Goal: Task Accomplishment & Management: Complete application form

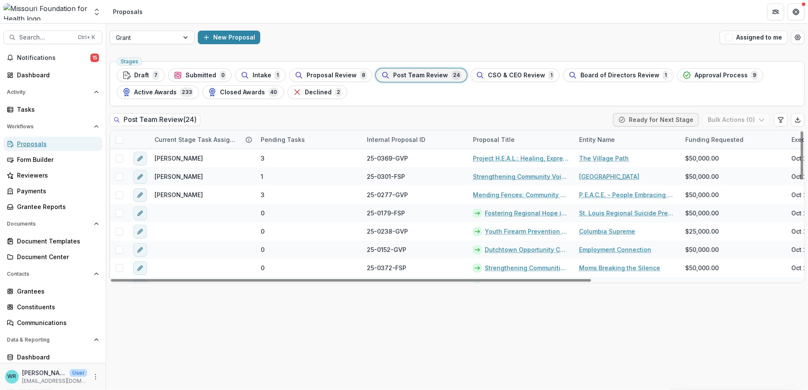
drag, startPoint x: 45, startPoint y: 143, endPoint x: 292, endPoint y: 141, distance: 246.7
click at [45, 143] on div "Proposals" at bounding box center [56, 143] width 79 height 9
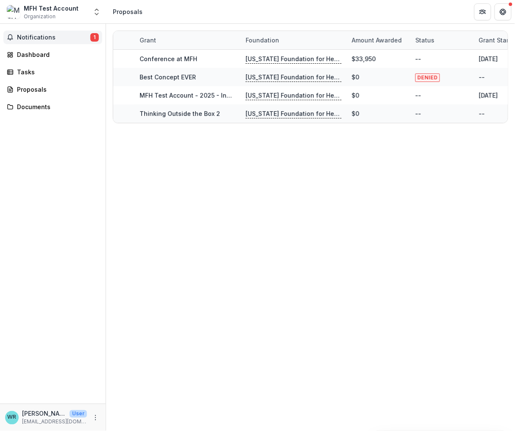
click at [37, 37] on span "Notifications" at bounding box center [53, 37] width 73 height 7
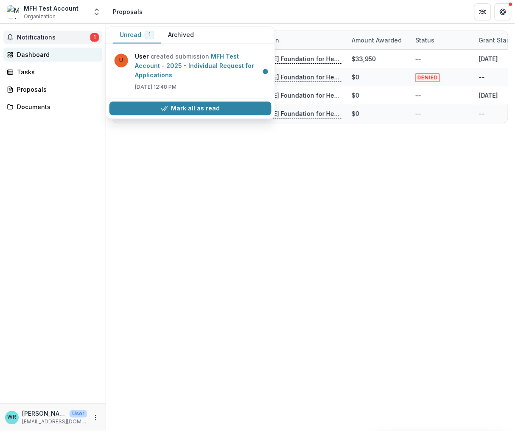
click at [26, 54] on div "Dashboard" at bounding box center [56, 54] width 79 height 9
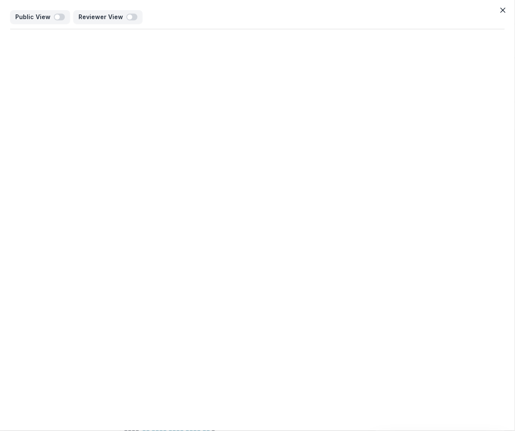
scroll to position [298, 0]
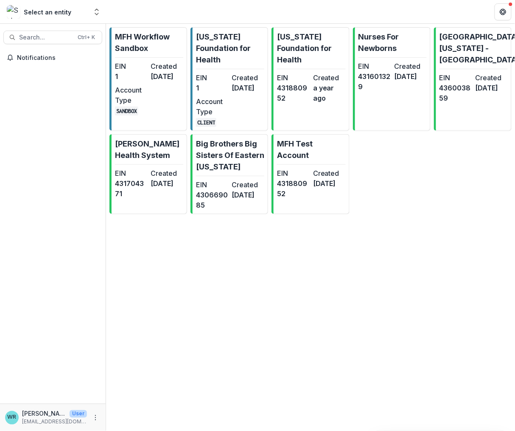
drag, startPoint x: 204, startPoint y: 84, endPoint x: 362, endPoint y: 146, distance: 169.8
click at [204, 84] on dd "1" at bounding box center [212, 88] width 33 height 10
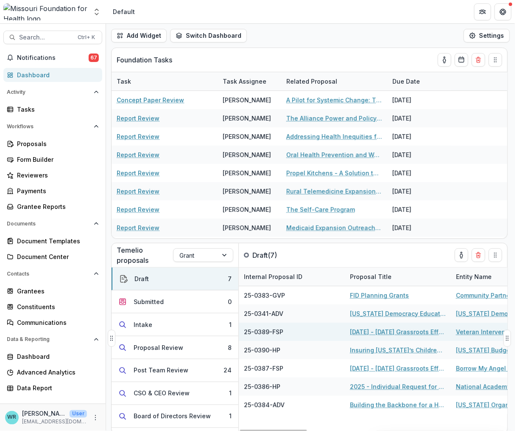
scroll to position [2, 0]
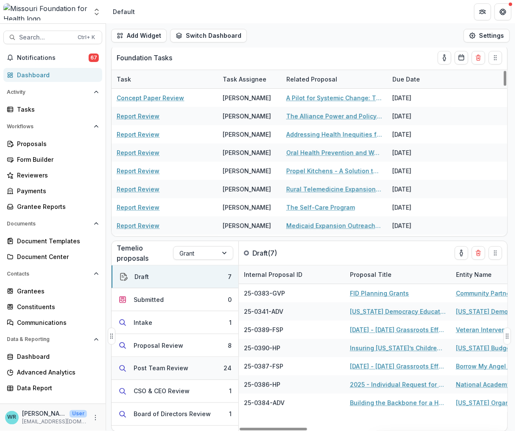
click at [198, 362] on button "Post Team Review 24" at bounding box center [175, 368] width 127 height 23
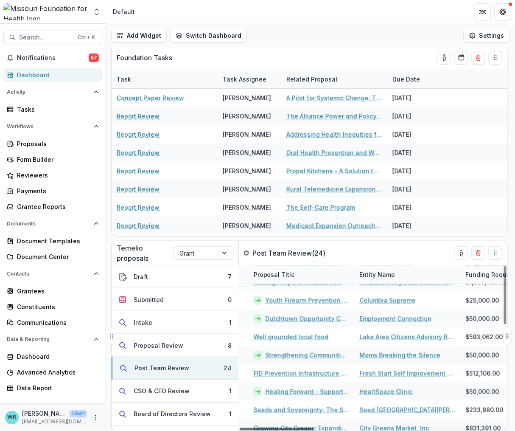
scroll to position [212, 273]
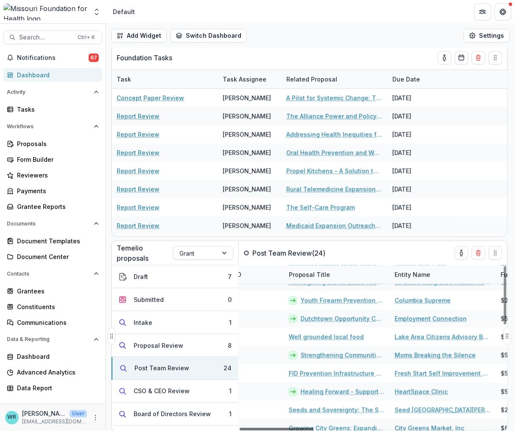
drag, startPoint x: 302, startPoint y: 429, endPoint x: 377, endPoint y: 427, distance: 75.2
click at [314, 428] on div at bounding box center [277, 429] width 74 height 3
click at [352, 320] on link "Dutchtown Opportunity Coalition for Youth" at bounding box center [343, 318] width 84 height 9
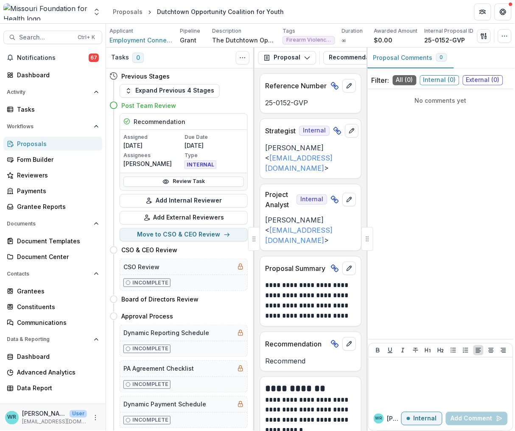
click at [48, 141] on div "Proposals" at bounding box center [56, 143] width 79 height 9
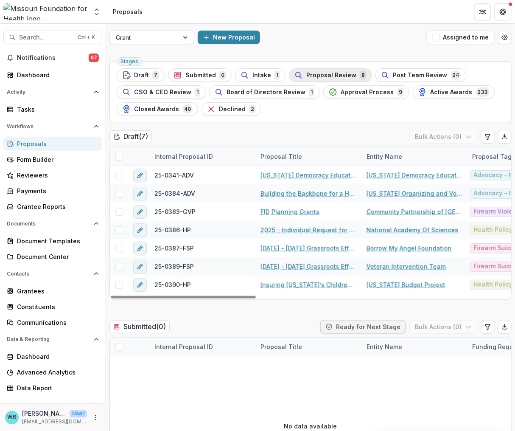
click at [320, 76] on span "Proposal Review" at bounding box center [332, 75] width 50 height 7
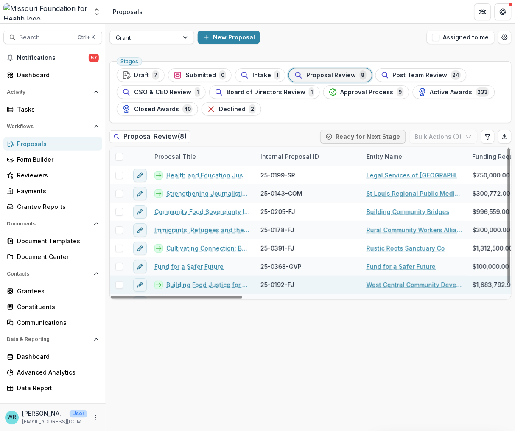
click at [207, 287] on link "Building Food Justice for Farmers and Food Producers" at bounding box center [208, 284] width 84 height 9
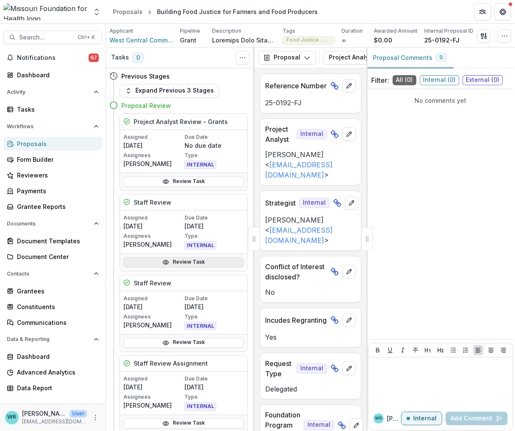
click at [195, 261] on link "Review Task" at bounding box center [184, 262] width 121 height 10
click at [32, 108] on div "Tasks" at bounding box center [56, 109] width 79 height 9
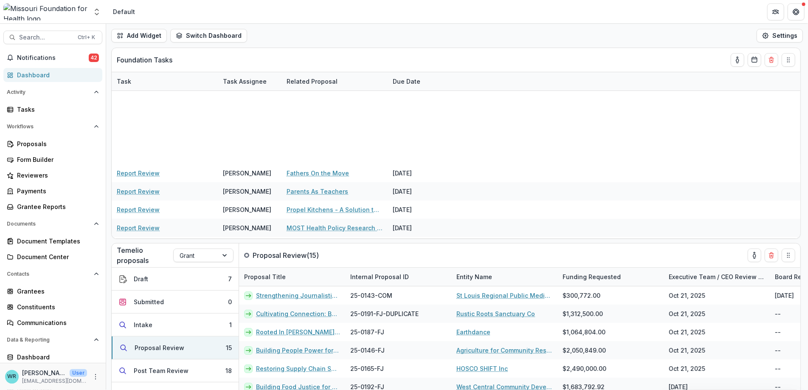
scroll to position [106, 0]
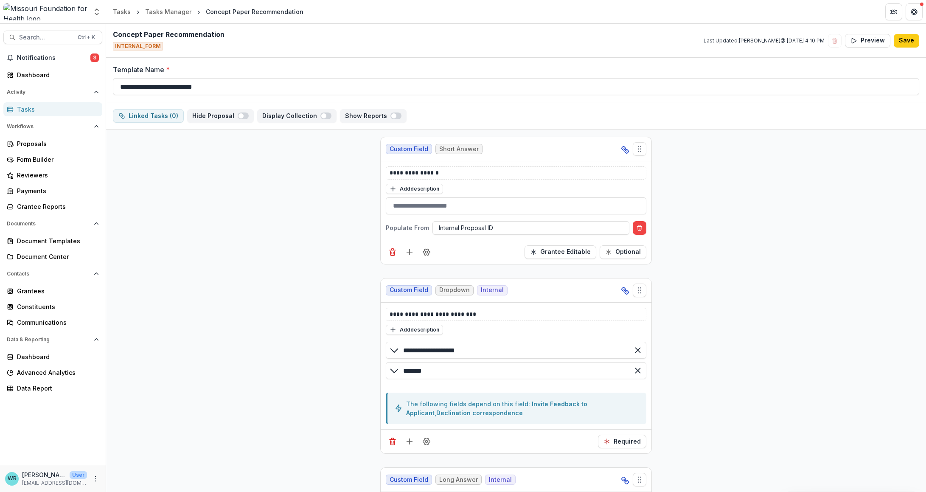
click at [95, 477] on icon "More" at bounding box center [95, 479] width 7 height 7
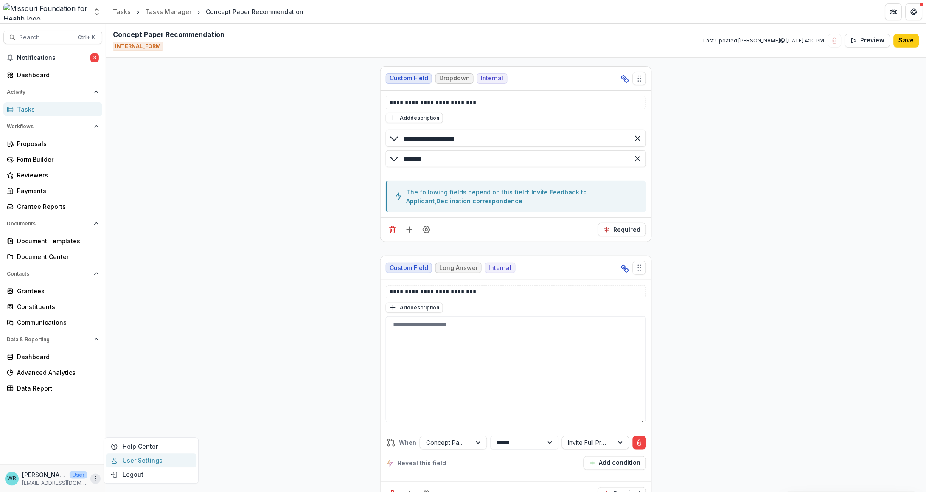
drag, startPoint x: 135, startPoint y: 459, endPoint x: 527, endPoint y: 234, distance: 451.3
click at [135, 459] on link "User Settings" at bounding box center [151, 461] width 91 height 14
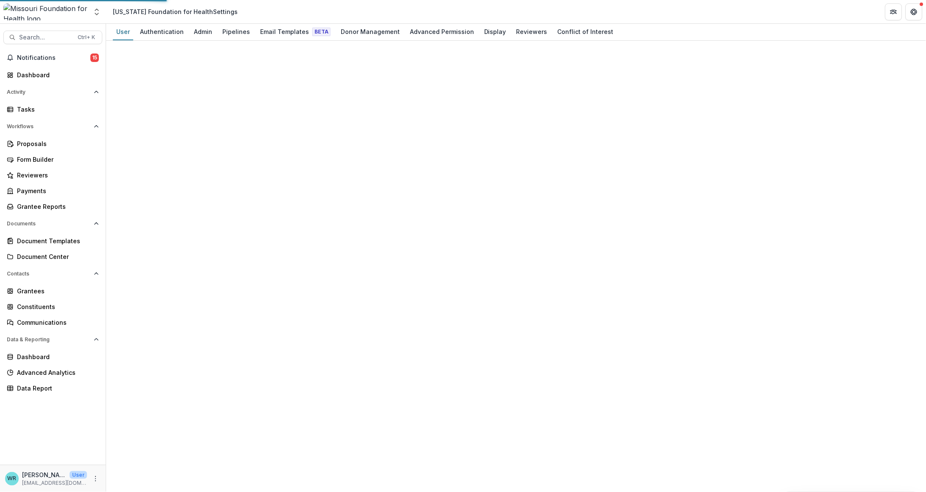
select select "****"
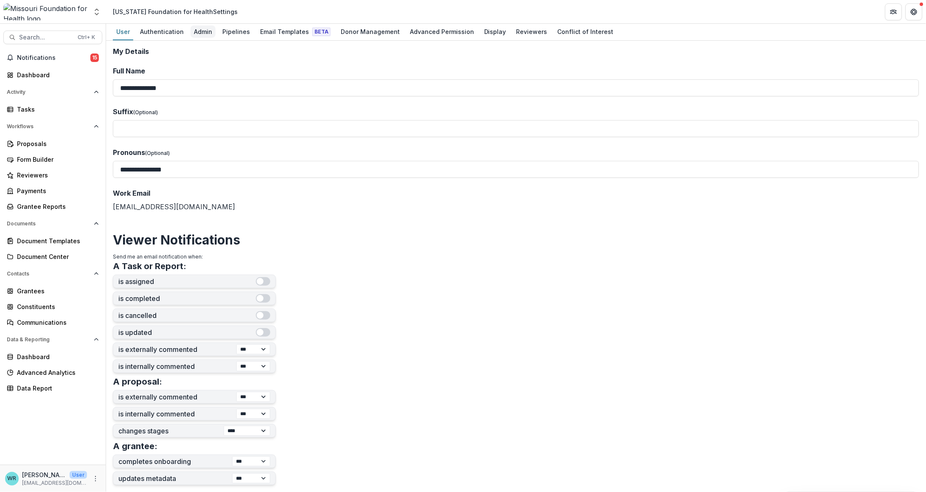
click at [203, 30] on div "Admin" at bounding box center [203, 31] width 25 height 12
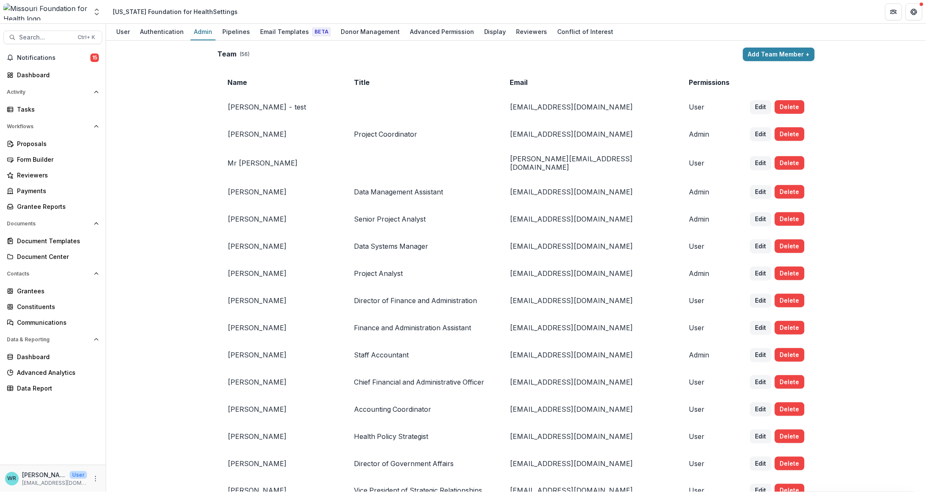
scroll to position [919, 0]
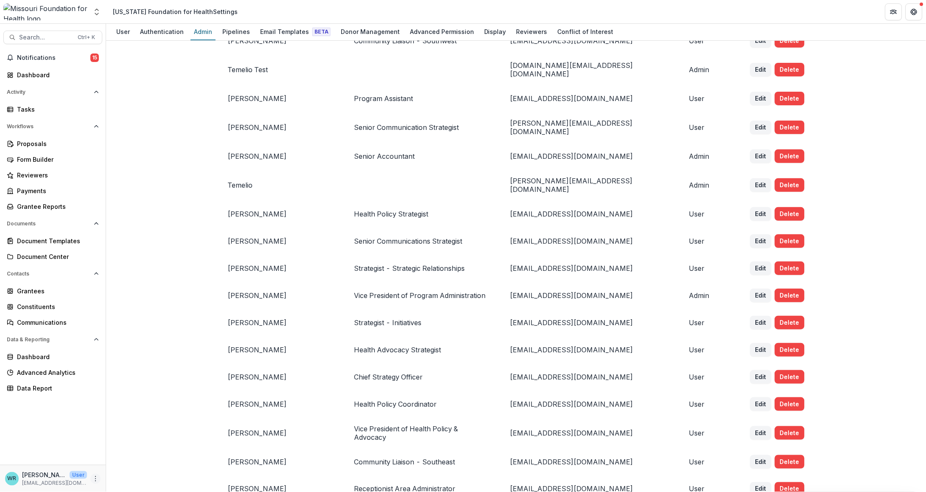
click at [95, 481] on icon "More" at bounding box center [95, 479] width 7 height 7
click at [129, 34] on div "User" at bounding box center [123, 31] width 20 height 12
select select "****"
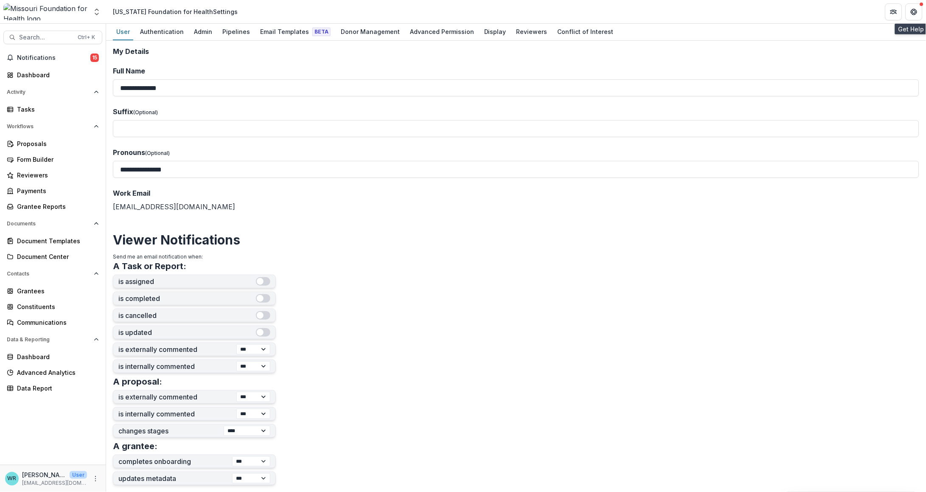
drag, startPoint x: 915, startPoint y: 8, endPoint x: 326, endPoint y: 327, distance: 670.1
click at [915, 9] on icon "Get Help" at bounding box center [915, 10] width 2 height 2
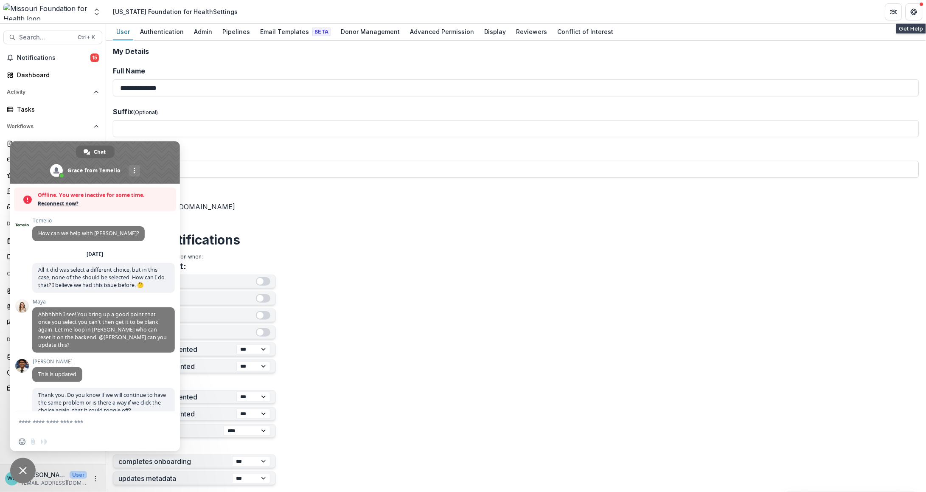
scroll to position [5914, 0]
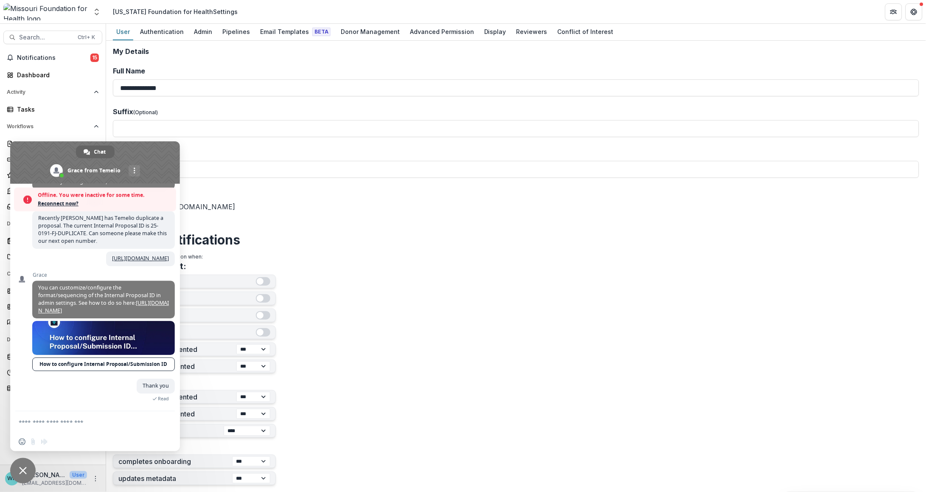
click at [97, 430] on form at bounding box center [86, 422] width 134 height 23
click at [104, 419] on textarea "Compose your message..." at bounding box center [86, 423] width 134 height 8
click at [126, 431] on textarea "**********" at bounding box center [86, 424] width 134 height 15
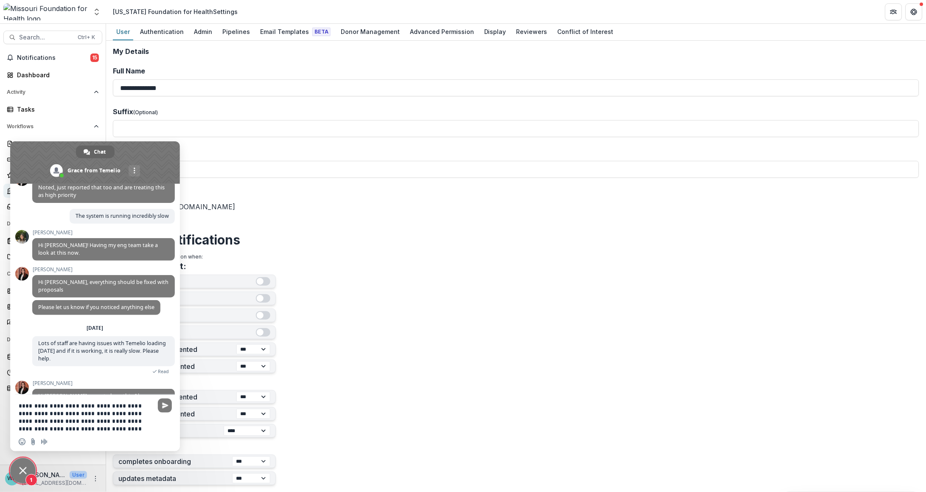
type textarea "**********"
drag, startPoint x: 163, startPoint y: 402, endPoint x: 164, endPoint y: 411, distance: 8.9
click at [163, 403] on span "Send" at bounding box center [165, 406] width 6 height 6
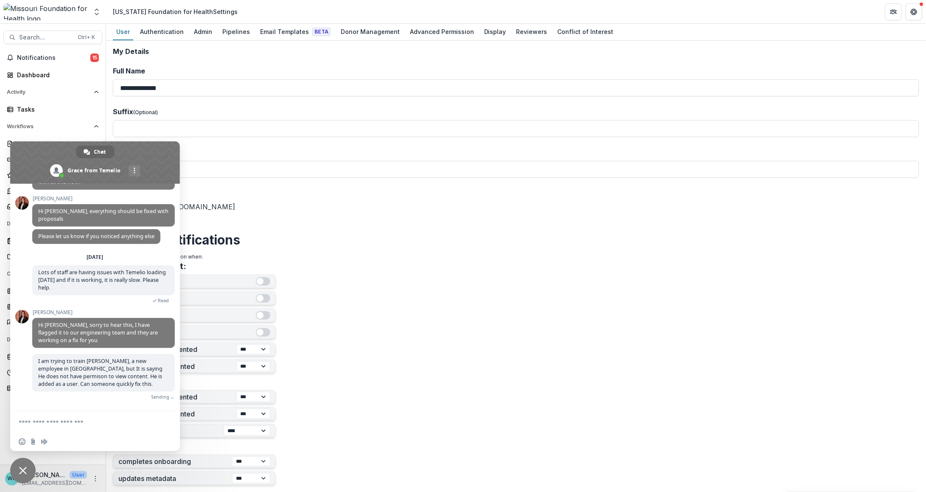
scroll to position [6338, 0]
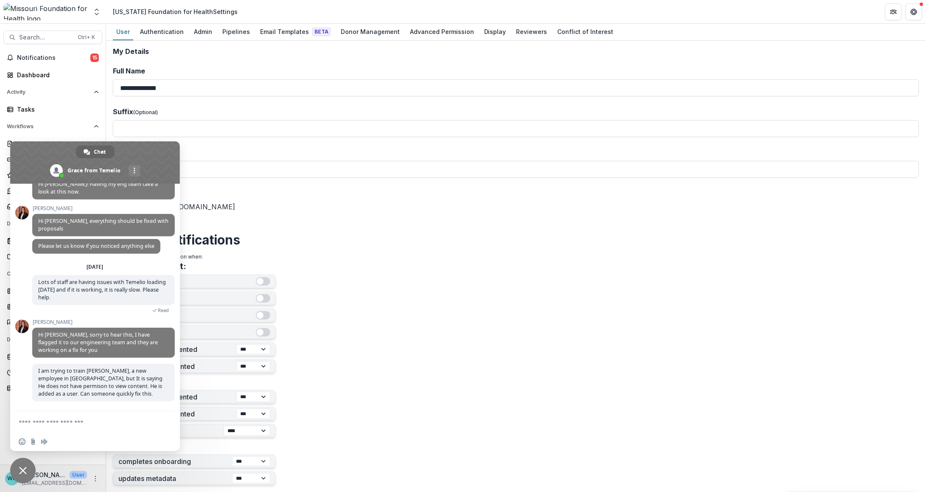
click at [458, 141] on form "**********" at bounding box center [516, 384] width 807 height 673
click at [36, 70] on div "Dashboard" at bounding box center [56, 74] width 79 height 9
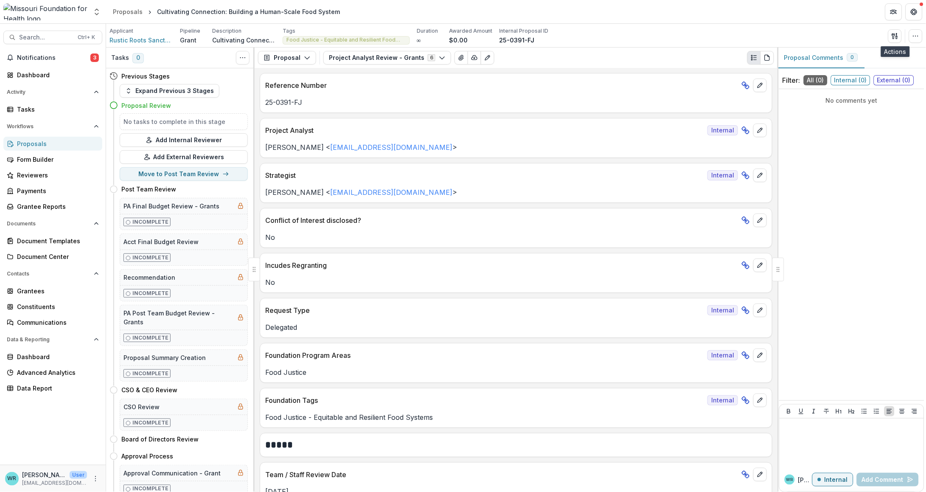
click at [922, 10] on button "Get Help" at bounding box center [914, 11] width 17 height 17
click at [0, 0] on div "Tuesday, 30 September" at bounding box center [0, 0] width 0 height 0
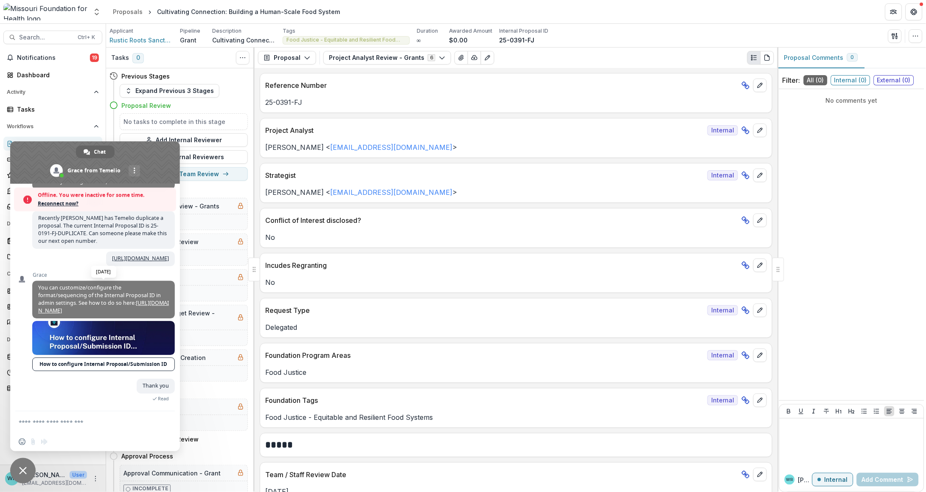
scroll to position [5914, 0]
click at [45, 201] on span "Reconnect now?" at bounding box center [105, 204] width 134 height 8
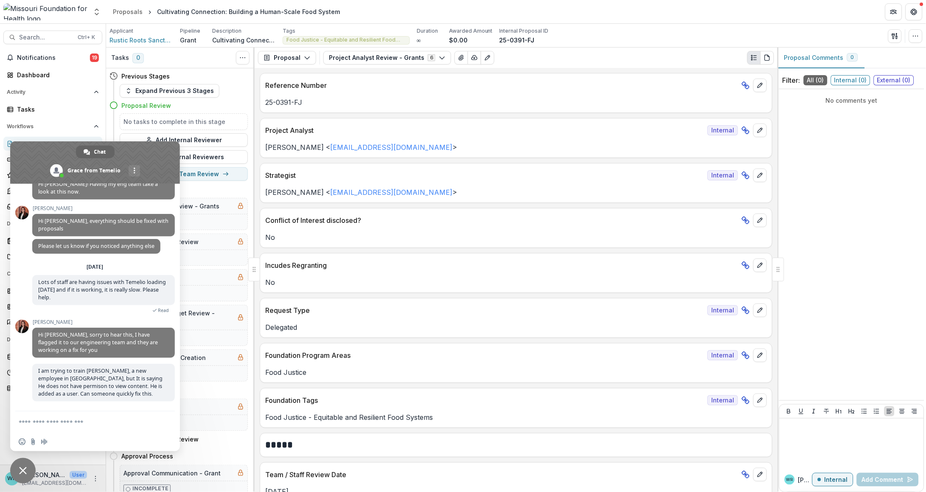
scroll to position [6338, 0]
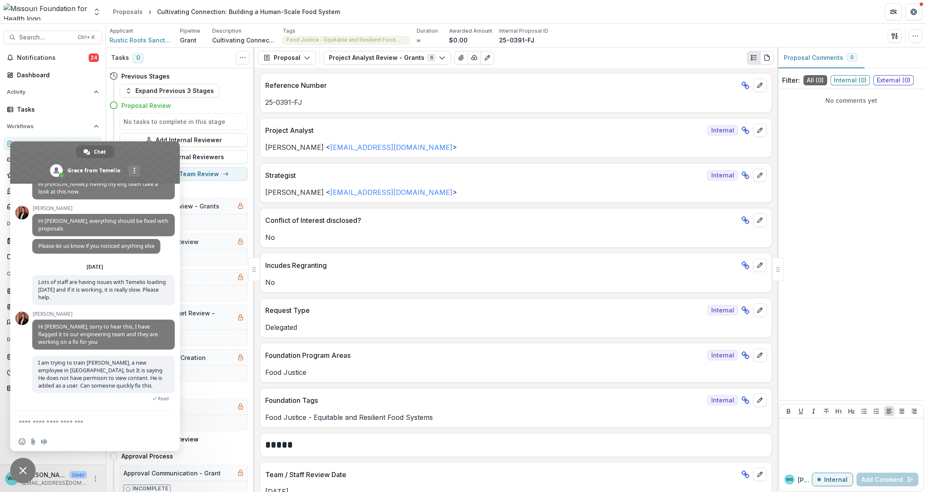
click at [107, 417] on form at bounding box center [86, 422] width 134 height 23
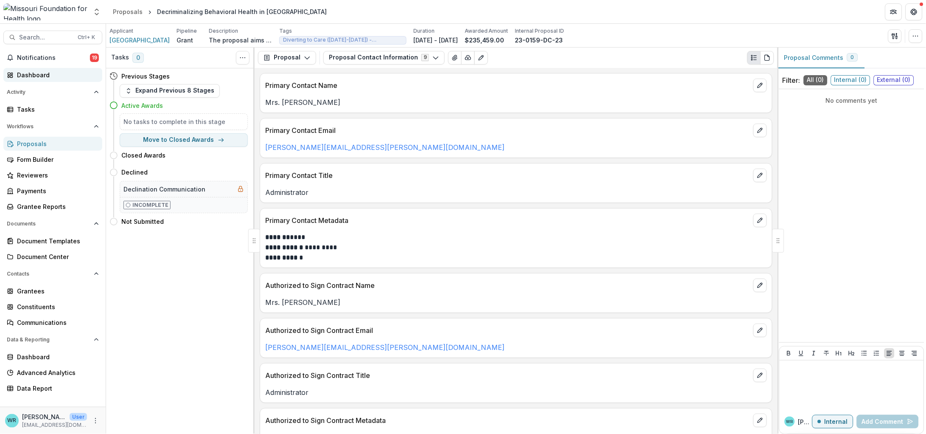
click at [53, 76] on div "Dashboard" at bounding box center [56, 74] width 79 height 9
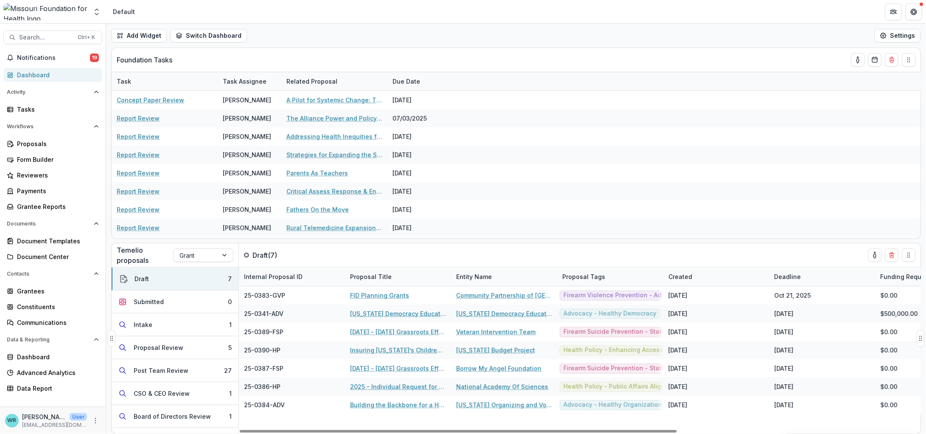
click at [786, 280] on div "Deadline" at bounding box center [788, 276] width 37 height 9
click at [799, 310] on span "Sort Ascending" at bounding box center [809, 313] width 45 height 7
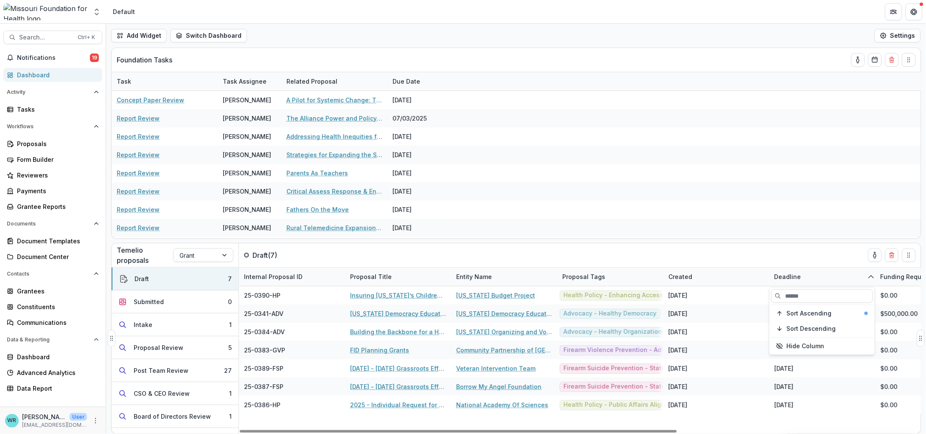
click at [793, 272] on div "Deadline" at bounding box center [788, 276] width 37 height 9
click at [797, 278] on div "Deadline" at bounding box center [788, 276] width 37 height 9
click at [795, 279] on div "Deadline" at bounding box center [788, 276] width 37 height 9
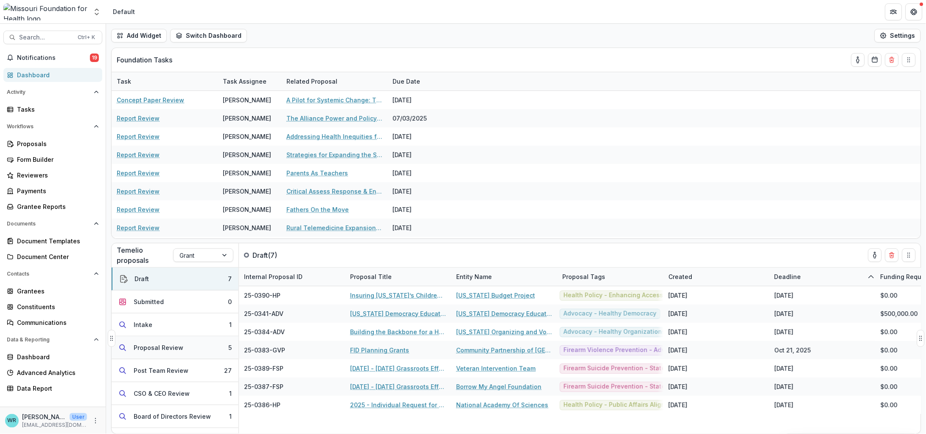
click at [171, 346] on div "Proposal Review" at bounding box center [159, 347] width 50 height 9
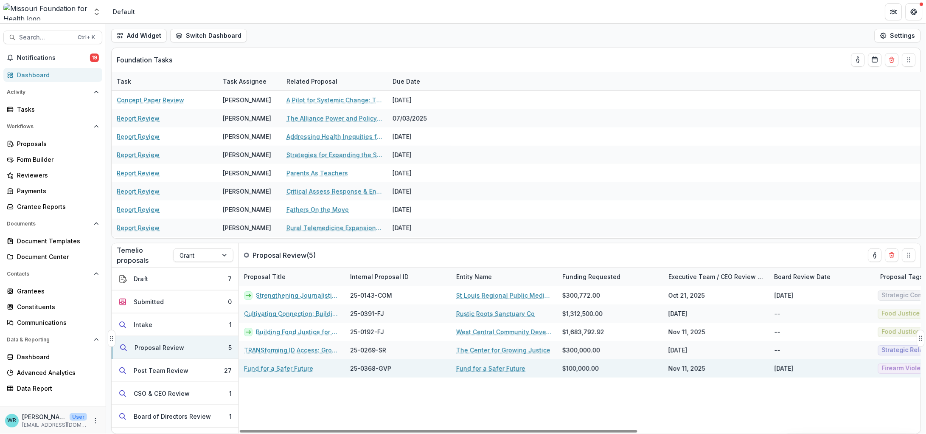
drag, startPoint x: 523, startPoint y: 431, endPoint x: 330, endPoint y: 376, distance: 200.9
click at [399, 433] on div at bounding box center [439, 431] width 398 height 3
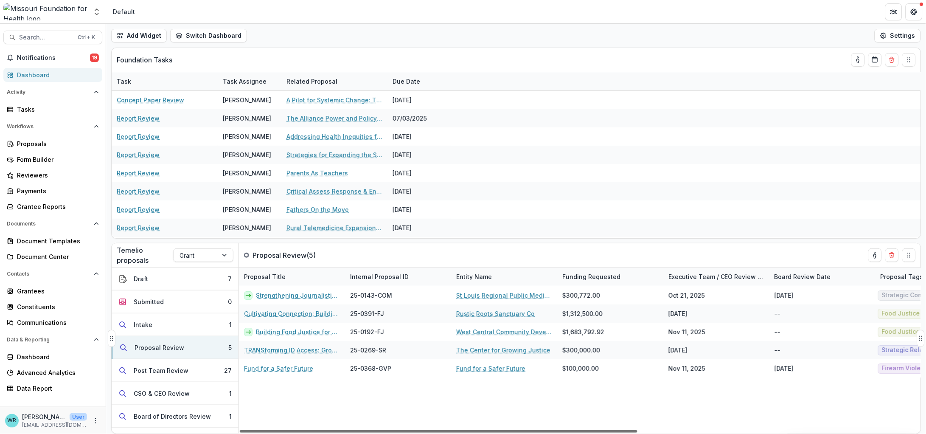
drag, startPoint x: 535, startPoint y: 431, endPoint x: 337, endPoint y: 431, distance: 197.9
click at [337, 431] on div at bounding box center [439, 431] width 398 height 3
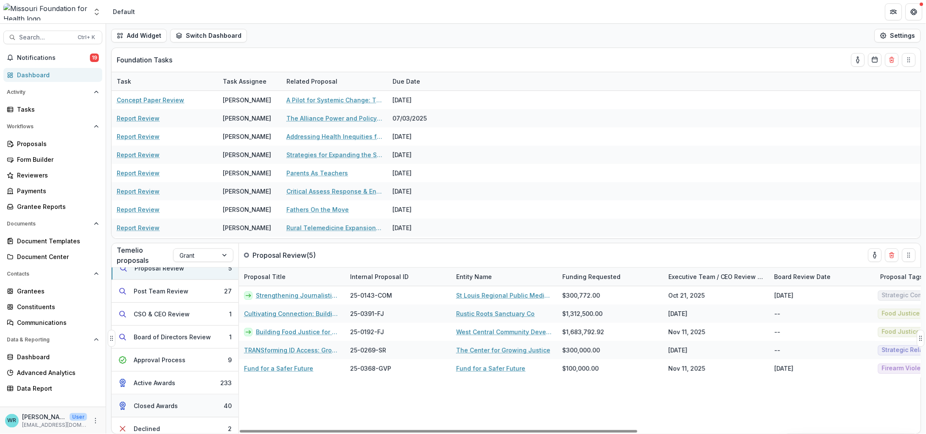
scroll to position [86, 0]
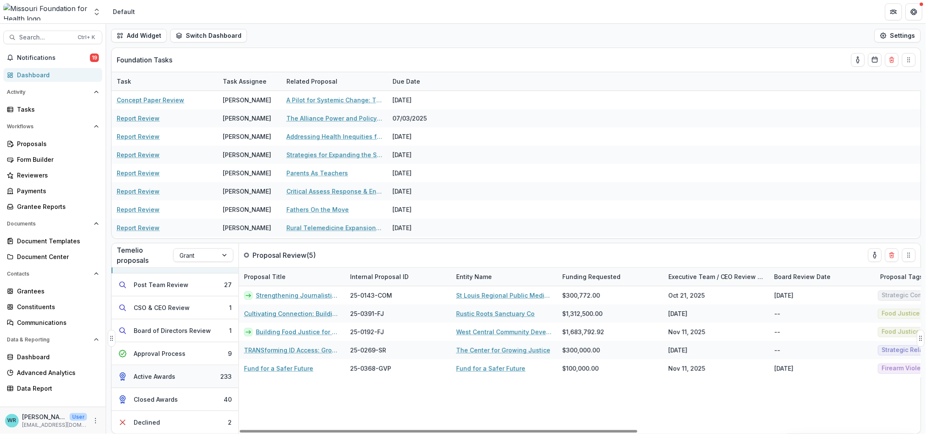
click at [184, 372] on button "Active Awards 233" at bounding box center [175, 376] width 127 height 23
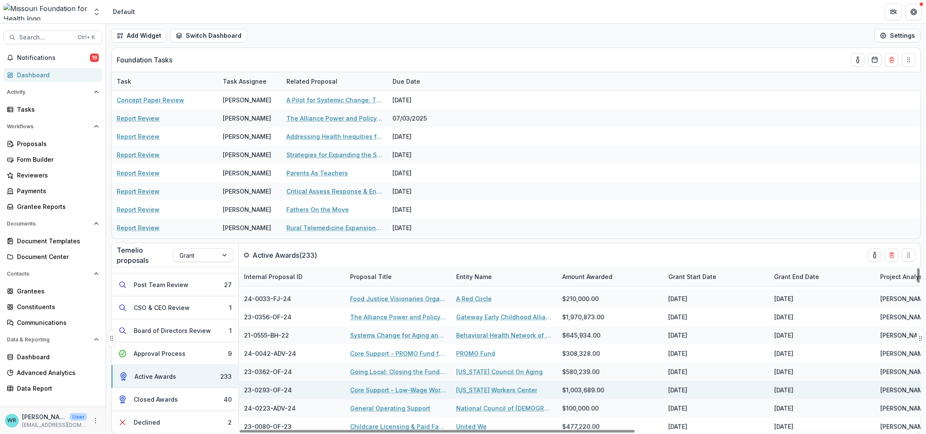
scroll to position [53, 0]
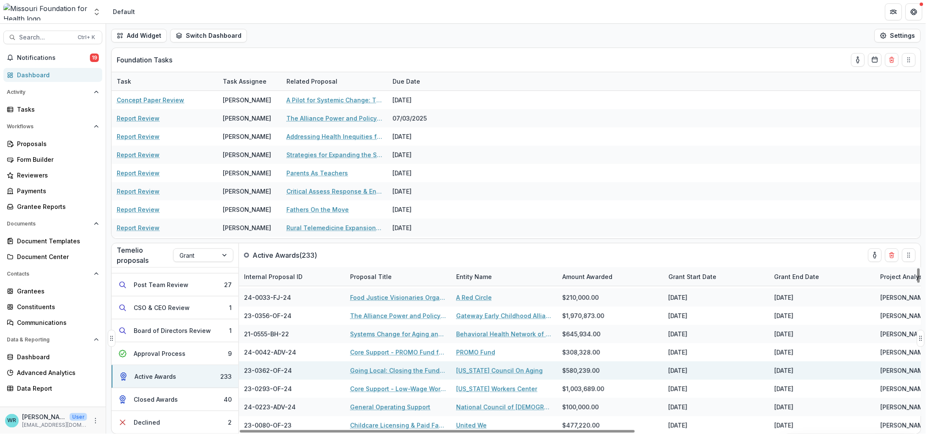
click at [404, 368] on link "Going Local: Closing the Funding Gap for Older Adult Programs and Services" at bounding box center [398, 370] width 96 height 9
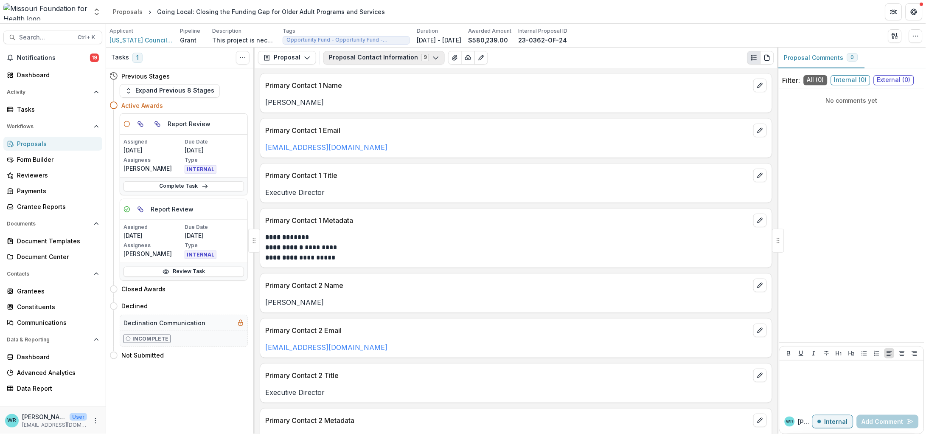
click at [382, 59] on button "Proposal Contact Information 9" at bounding box center [384, 58] width 121 height 14
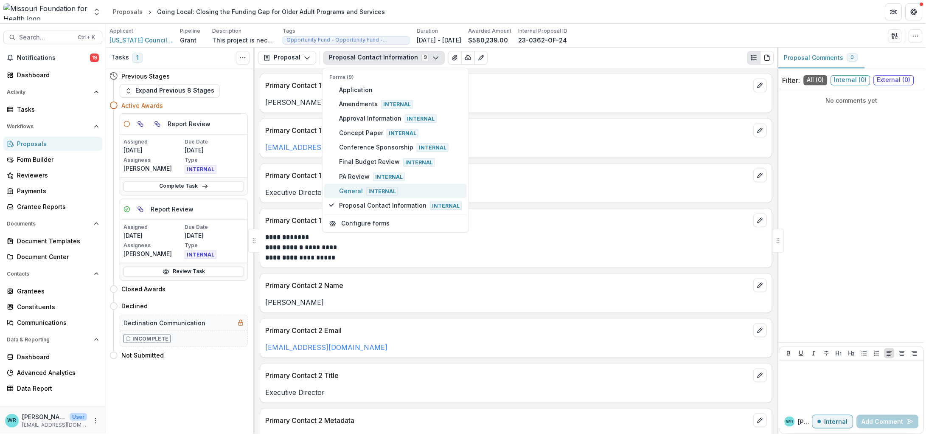
click at [352, 189] on span "General Internal" at bounding box center [400, 190] width 123 height 9
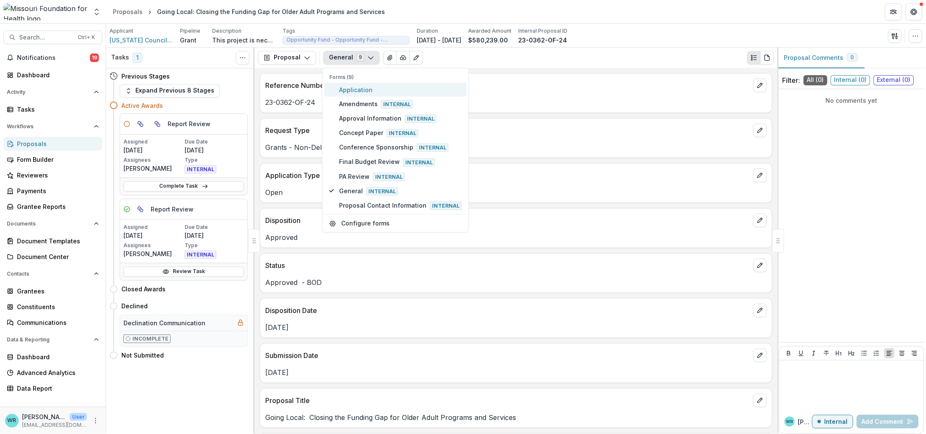
click at [359, 87] on span "Application" at bounding box center [400, 89] width 123 height 9
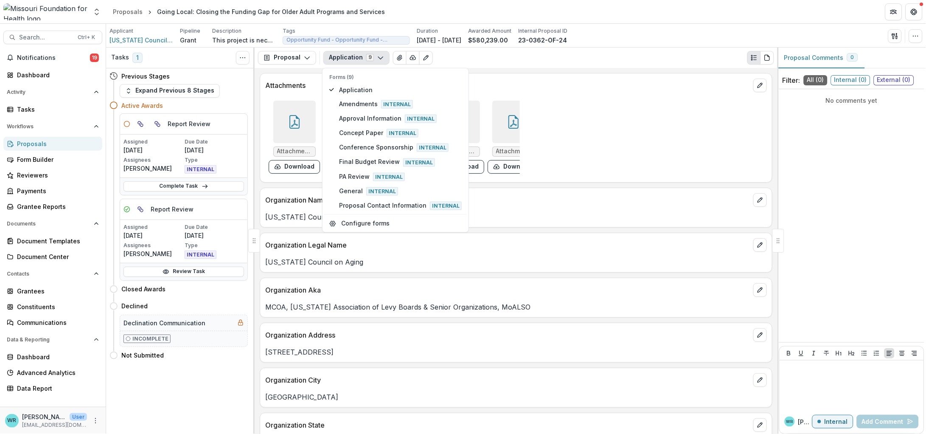
click at [283, 146] on div "Attachments/6633/2023 Annual Accounting.pdf Download" at bounding box center [294, 137] width 51 height 73
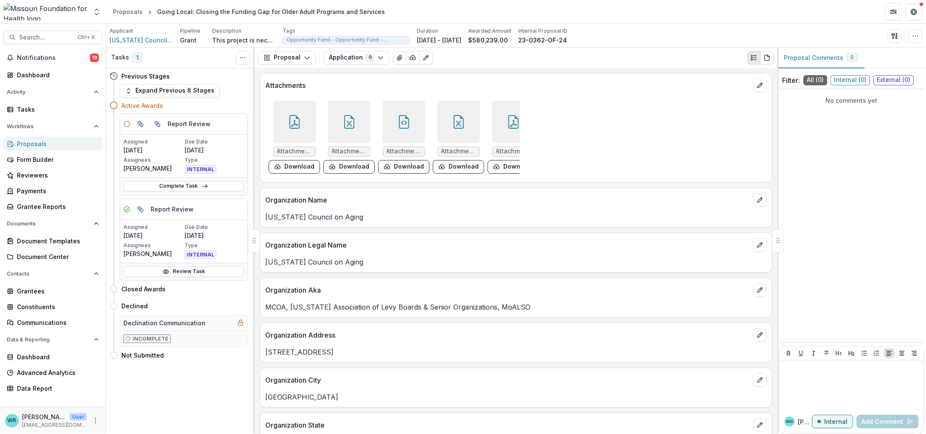
click at [297, 141] on div at bounding box center [294, 122] width 42 height 42
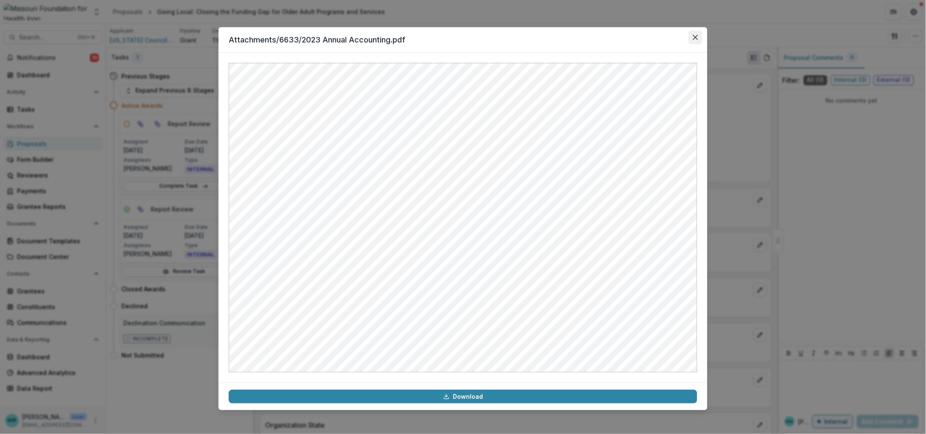
click at [696, 40] on button "Close" at bounding box center [696, 38] width 14 height 14
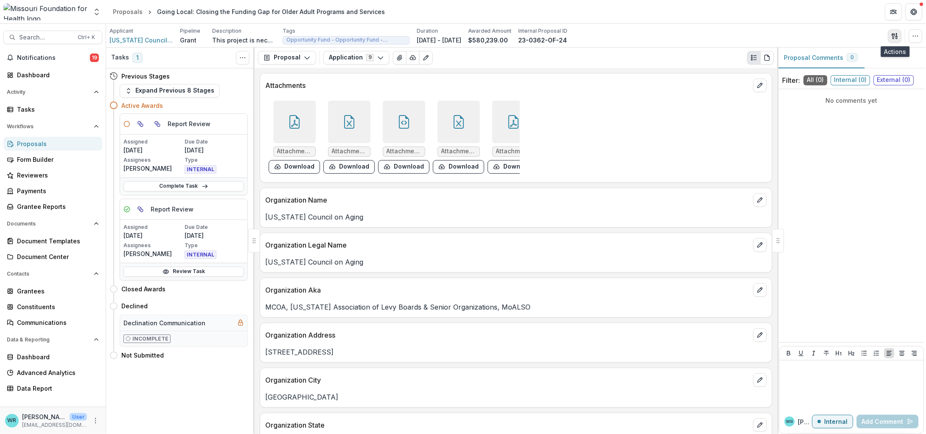
click at [898, 37] on icon "button" at bounding box center [897, 37] width 1 height 3
click at [869, 65] on button "Proposal Files" at bounding box center [854, 69] width 91 height 14
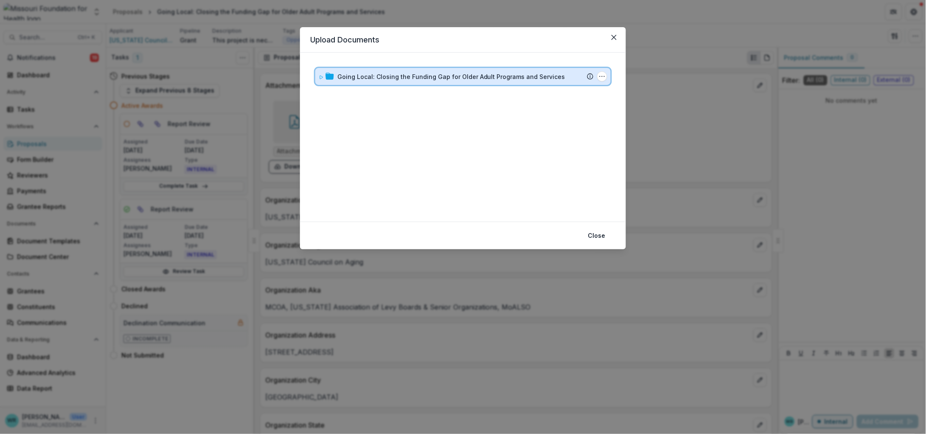
click at [318, 73] on div "Going Local: Closing the Funding Gap for Older Adult Programs and Services Subm…" at bounding box center [463, 76] width 296 height 17
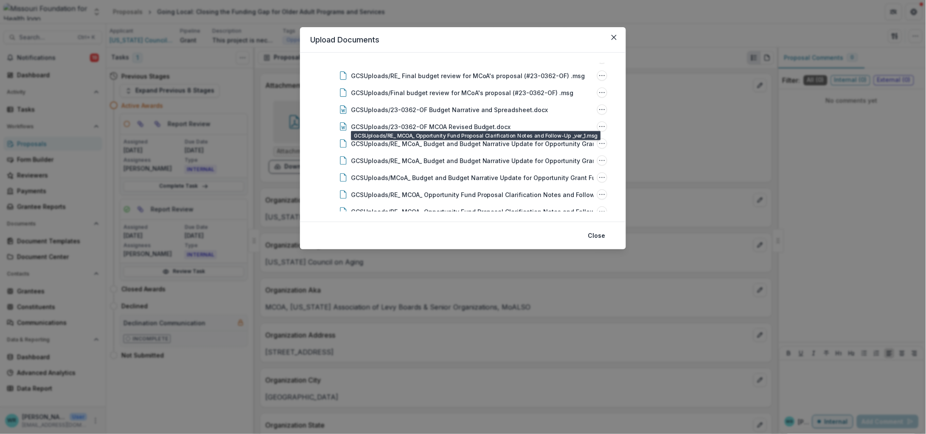
scroll to position [318, 0]
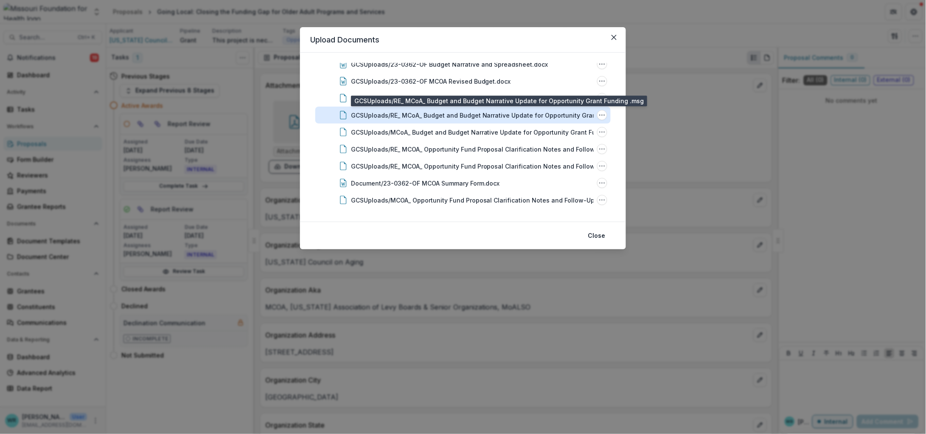
click at [520, 118] on div "GCSUploads/RE_ MCoA_ Budget and Budget Narrative Update for Opportunity Grant F…" at bounding box center [491, 115] width 280 height 9
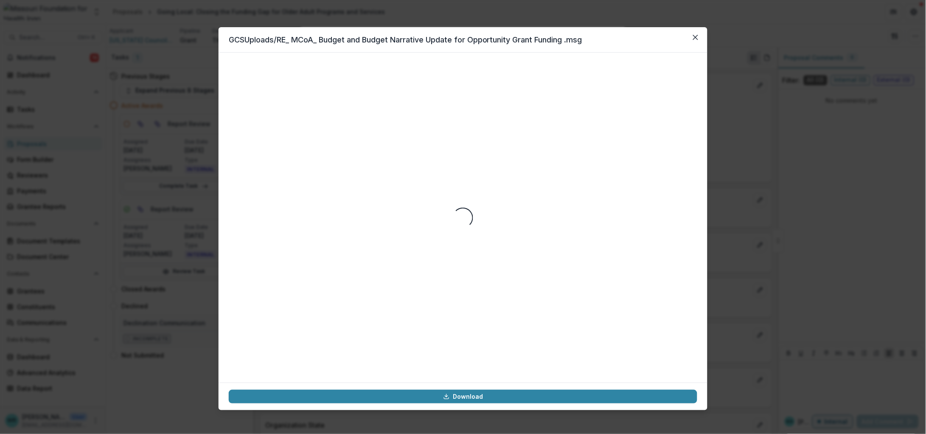
click at [695, 36] on icon "Close" at bounding box center [695, 37] width 5 height 5
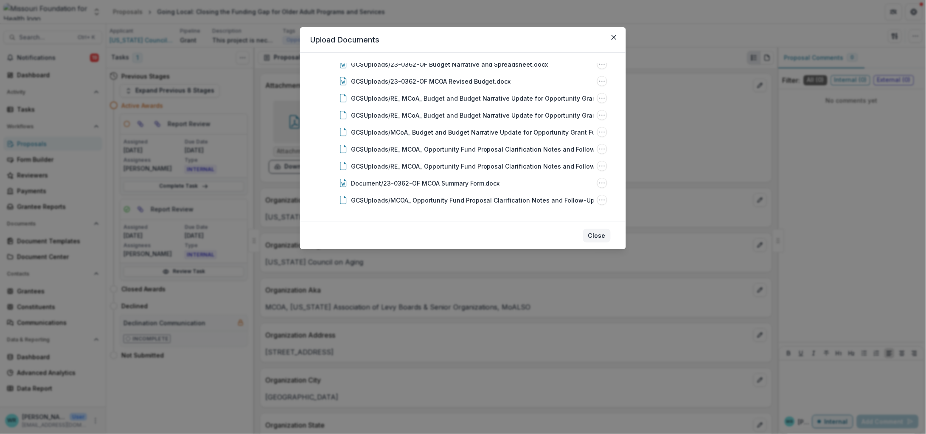
click at [597, 235] on button "Close" at bounding box center [597, 236] width 28 height 14
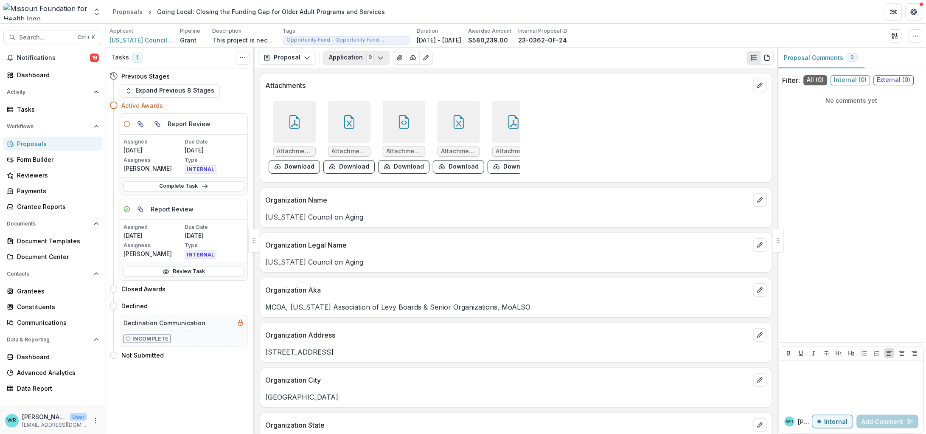
click at [352, 56] on button "Application 9" at bounding box center [357, 58] width 66 height 14
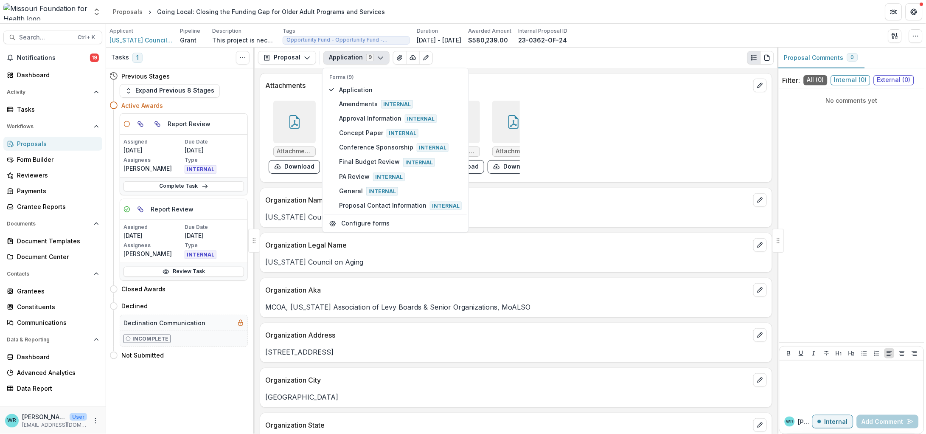
click at [670, 15] on header "Proposals Going Local: Closing the Funding Gap for Older Adult Programs and Ser…" at bounding box center [516, 11] width 820 height 23
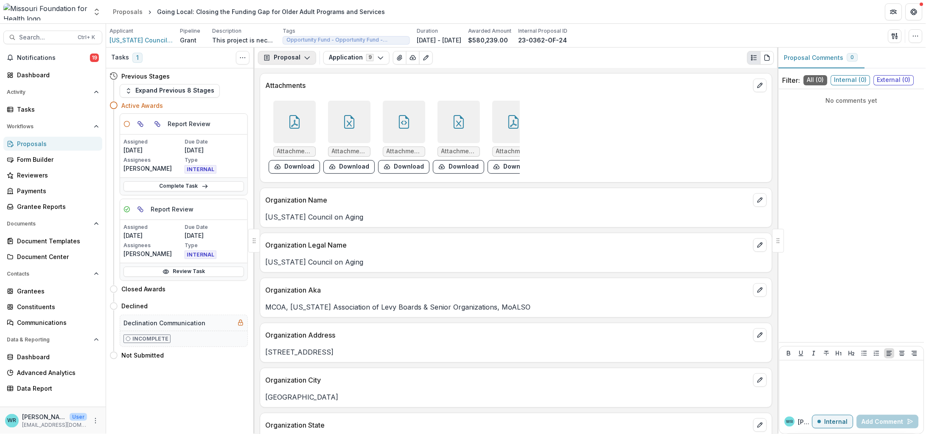
click at [299, 59] on button "Proposal" at bounding box center [287, 58] width 58 height 14
click at [691, 29] on div "Applicant Missouri Council On Aging Pipeline Grant Description This project is …" at bounding box center [517, 35] width 814 height 17
drag, startPoint x: 207, startPoint y: 185, endPoint x: 226, endPoint y: 194, distance: 20.5
click at [207, 184] on link "Complete Task" at bounding box center [184, 186] width 121 height 10
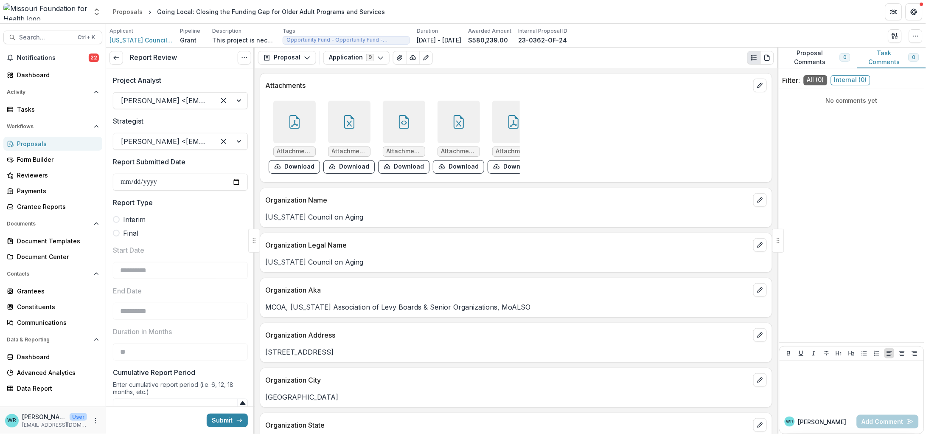
type input "********"
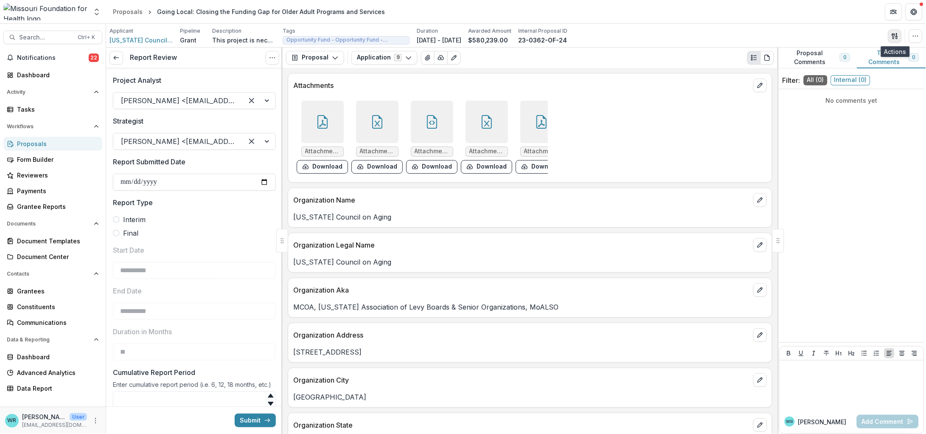
click at [899, 35] on icon "button" at bounding box center [895, 36] width 7 height 7
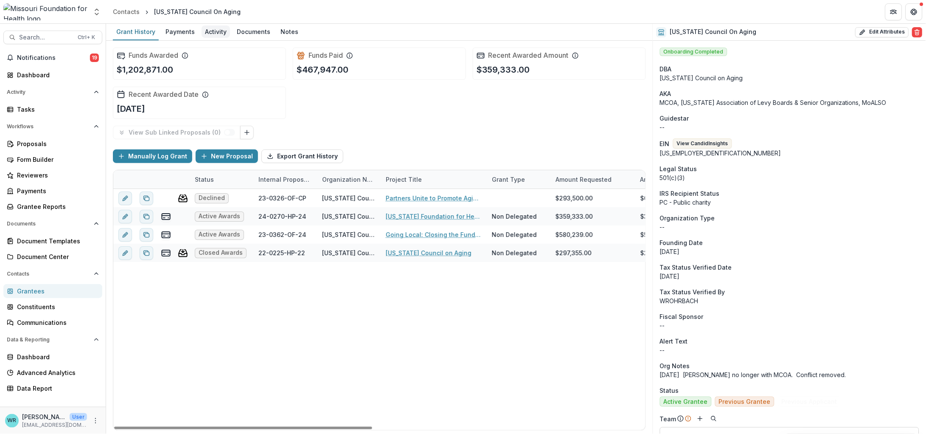
click at [220, 29] on div "Activity" at bounding box center [216, 31] width 28 height 12
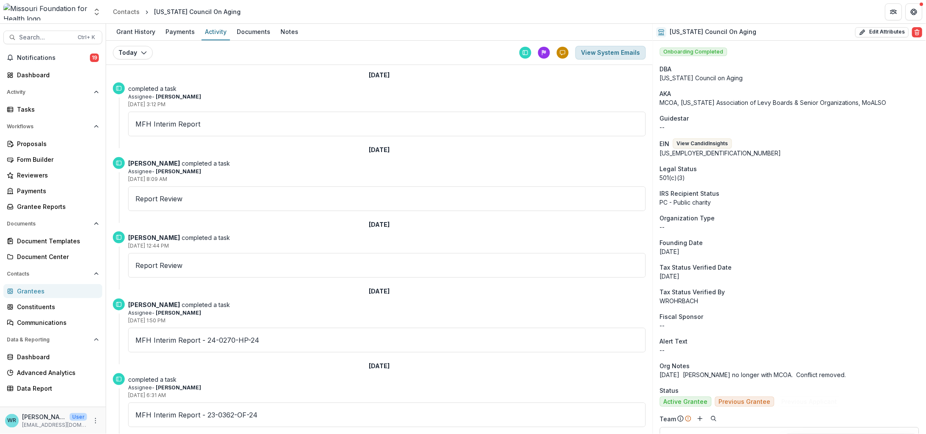
click at [624, 56] on button "View System Emails" at bounding box center [611, 53] width 70 height 14
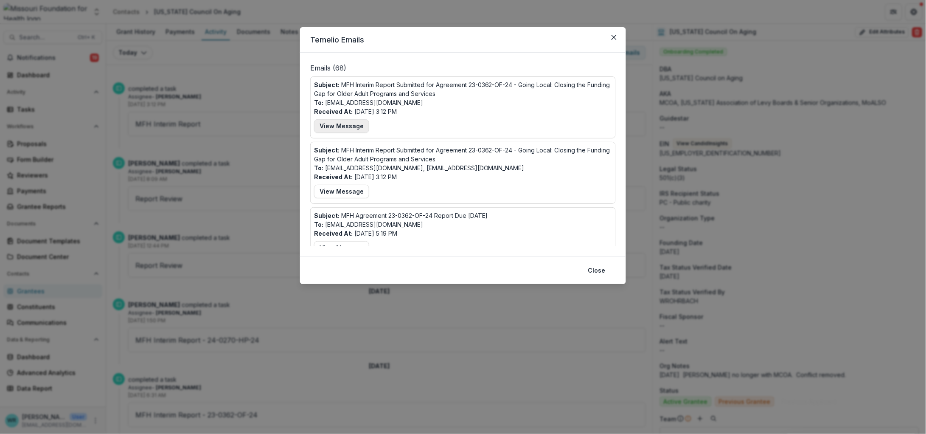
click at [340, 121] on button "View Message" at bounding box center [341, 126] width 55 height 14
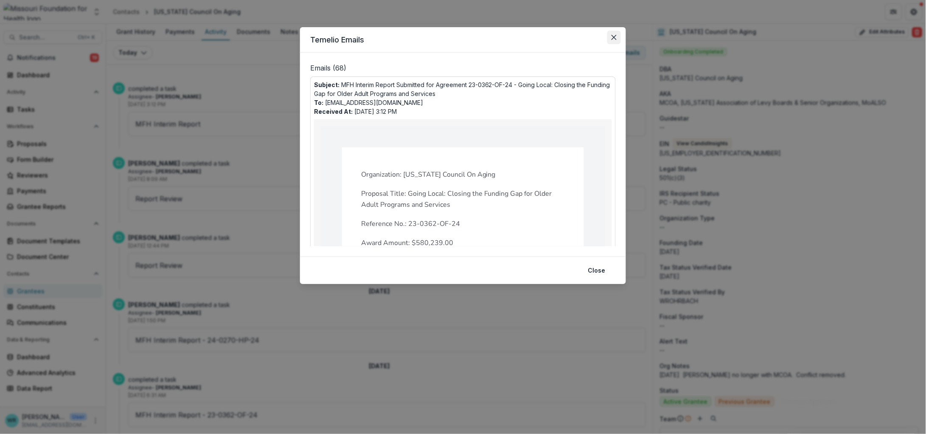
click at [618, 39] on button "Close" at bounding box center [615, 38] width 14 height 14
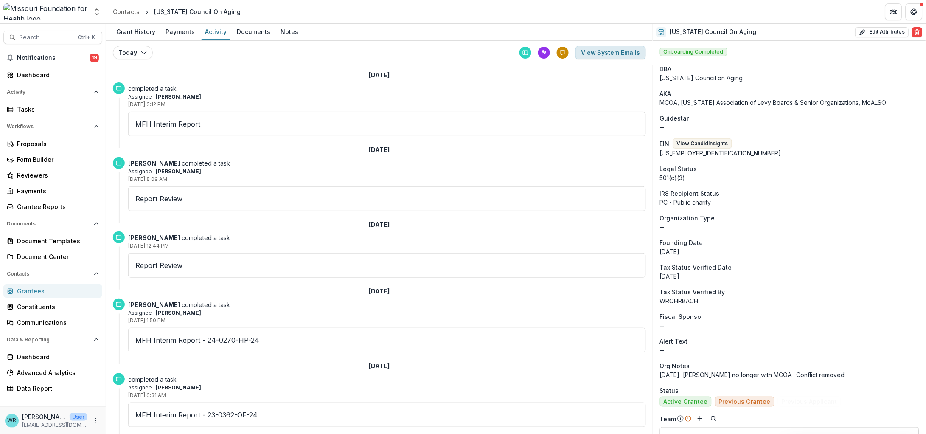
click at [619, 54] on button "View System Emails" at bounding box center [611, 53] width 70 height 14
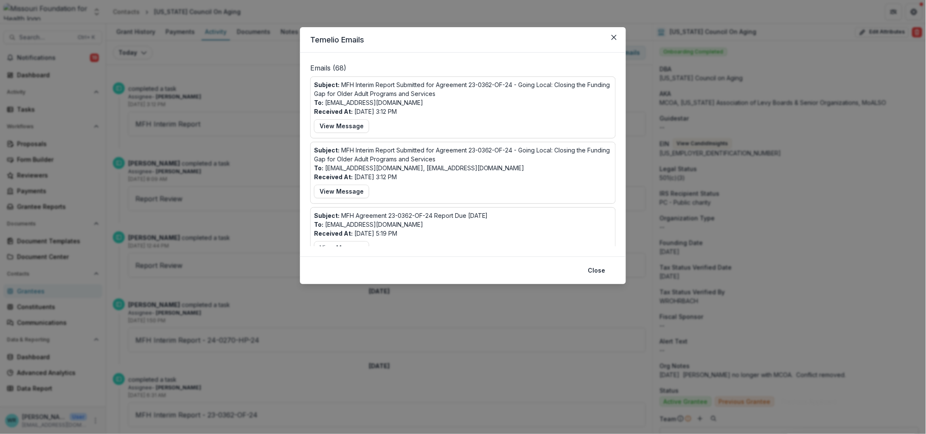
click at [602, 270] on button "Close" at bounding box center [597, 271] width 28 height 14
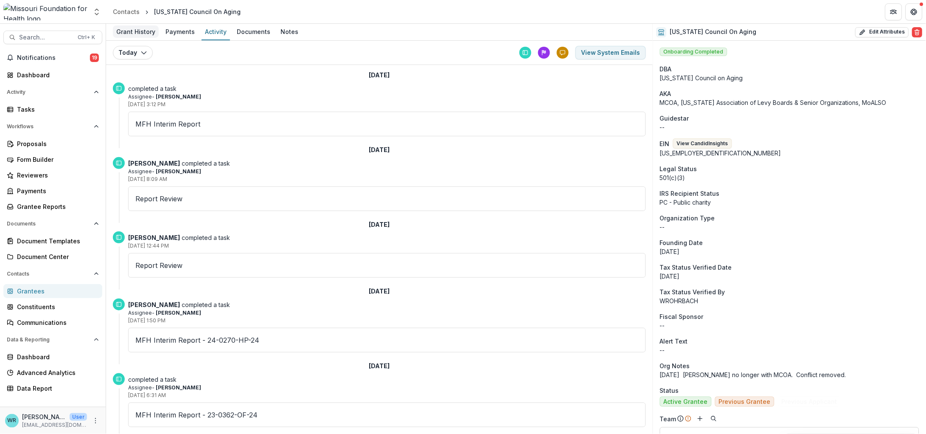
click at [130, 30] on div "Grant History" at bounding box center [136, 31] width 46 height 12
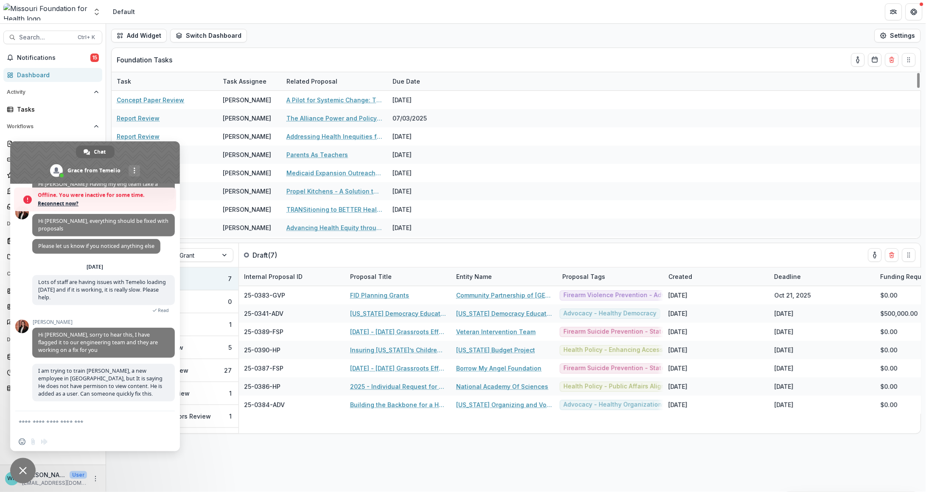
scroll to position [6365, 0]
click at [63, 202] on span "Reconnect now?" at bounding box center [105, 204] width 134 height 8
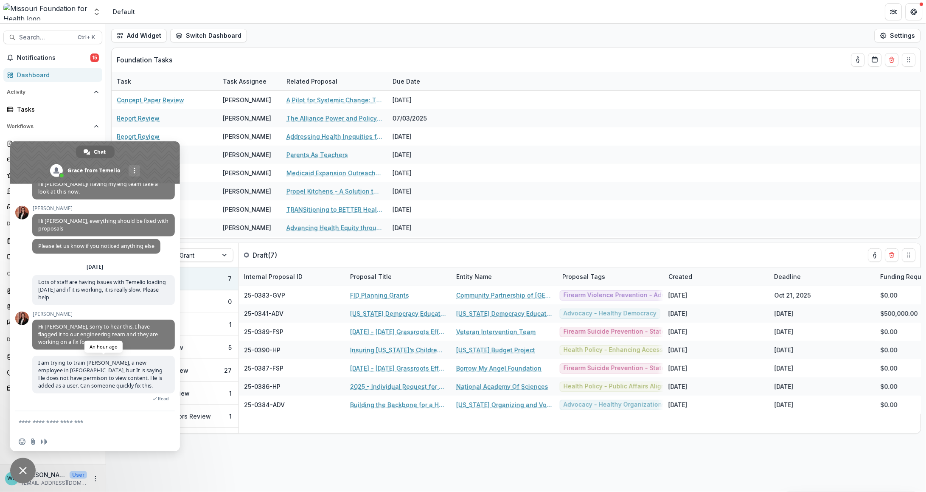
click at [149, 386] on span "I am trying to train [PERSON_NAME], a new employee in [GEOGRAPHIC_DATA], but It…" at bounding box center [103, 375] width 143 height 38
click at [13, 475] on span "Close chat" at bounding box center [22, 470] width 25 height 25
